Goal: Information Seeking & Learning: Learn about a topic

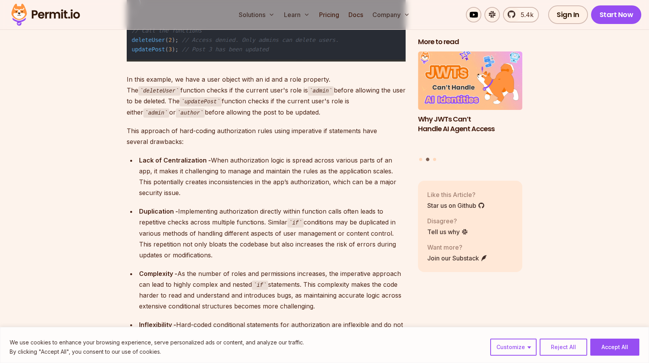
scroll to position [4388, 0]
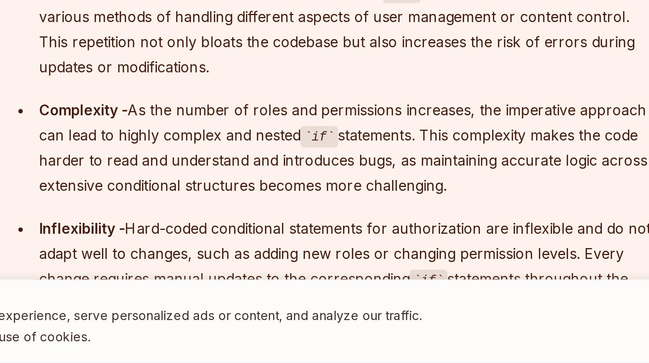
scroll to position [4408, 0]
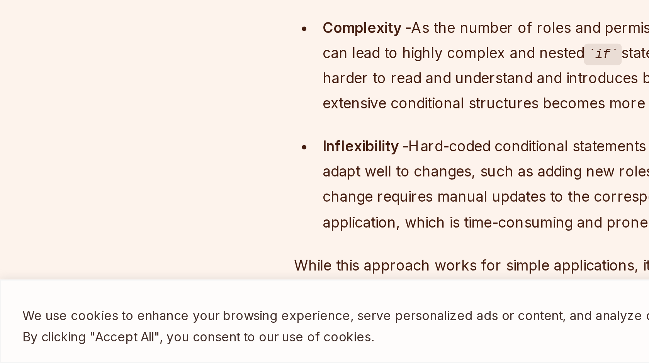
click at [83, 332] on div "We use cookies to enhance your browsing experience, serve personalized ads or c…" at bounding box center [324, 345] width 649 height 36
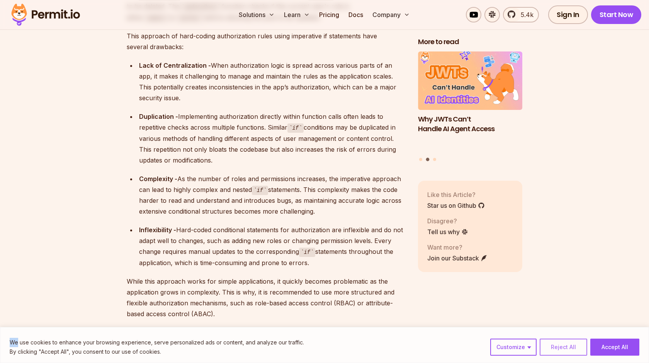
click at [552, 347] on button "Reject All" at bounding box center [564, 346] width 48 height 17
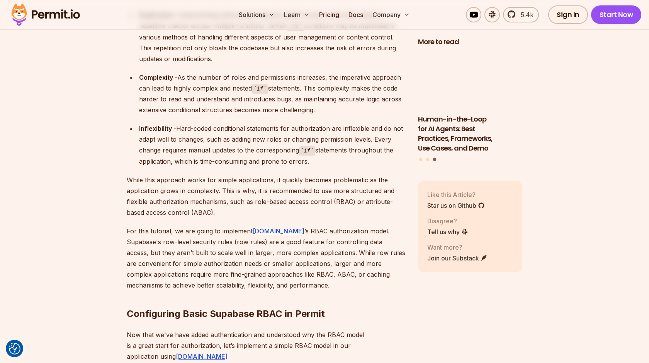
scroll to position [4600, 0]
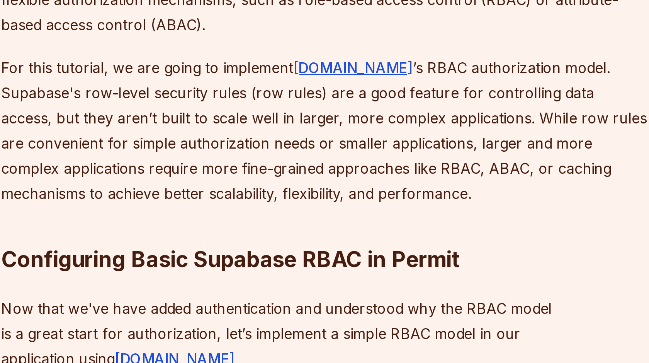
drag, startPoint x: 287, startPoint y: 267, endPoint x: 201, endPoint y: 266, distance: 85.4
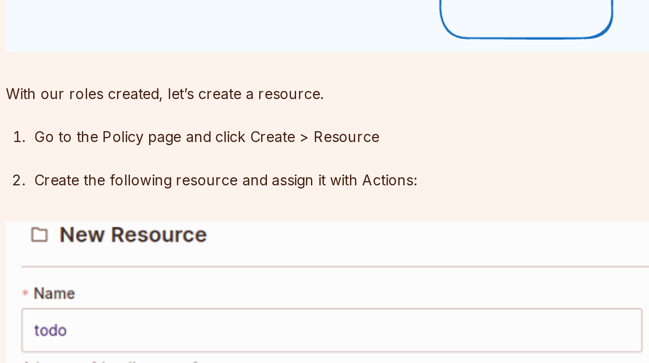
scroll to position [5255, 0]
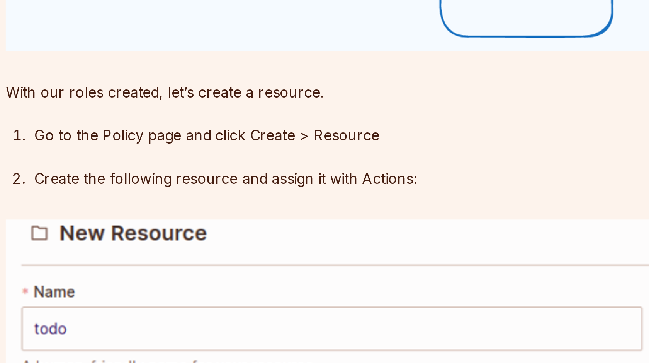
drag, startPoint x: 168, startPoint y: 282, endPoint x: 219, endPoint y: 282, distance: 51.4
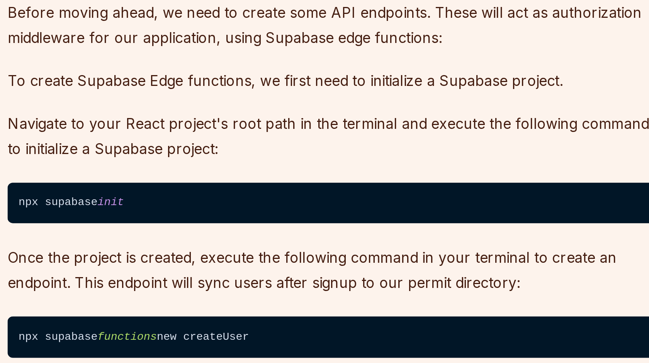
scroll to position [6499, 0]
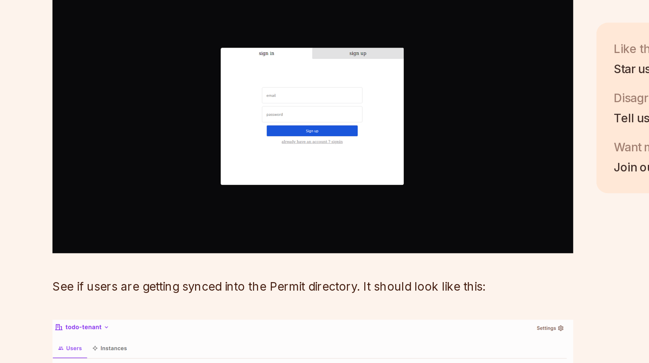
scroll to position [8695, 0]
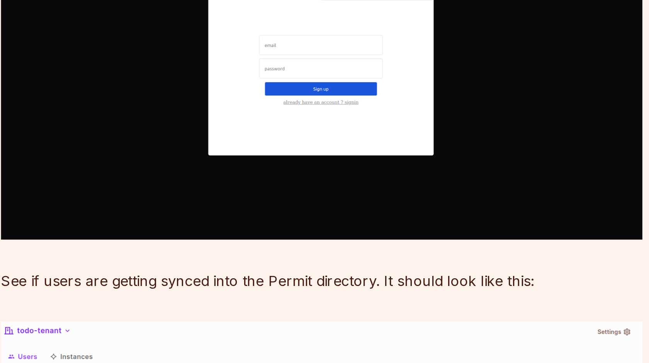
scroll to position [8757, 0]
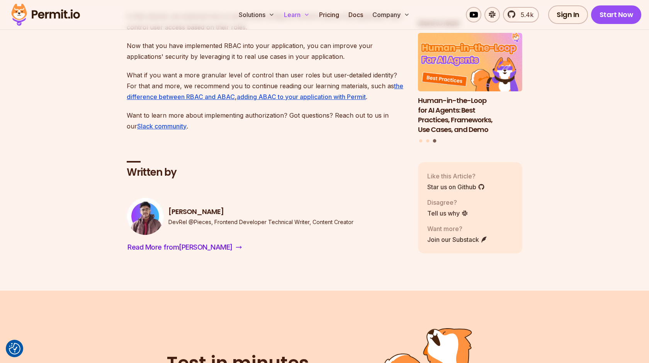
scroll to position [10186, 0]
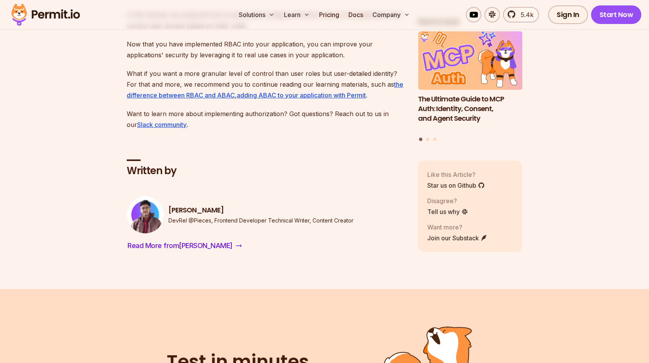
click at [337, 14] on link "Pricing" at bounding box center [329, 14] width 26 height 15
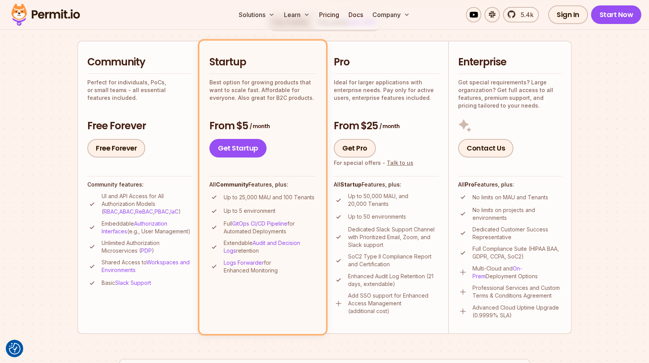
scroll to position [166, 0]
